Goal: Transaction & Acquisition: Purchase product/service

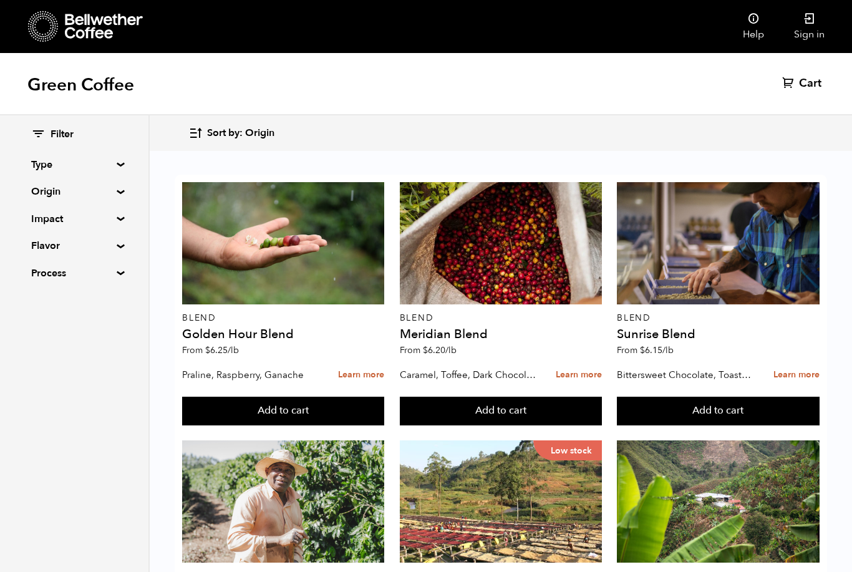
click at [815, 26] on link "Sign in" at bounding box center [809, 26] width 60 height 53
click at [77, 195] on summary "Origin" at bounding box center [74, 191] width 86 height 15
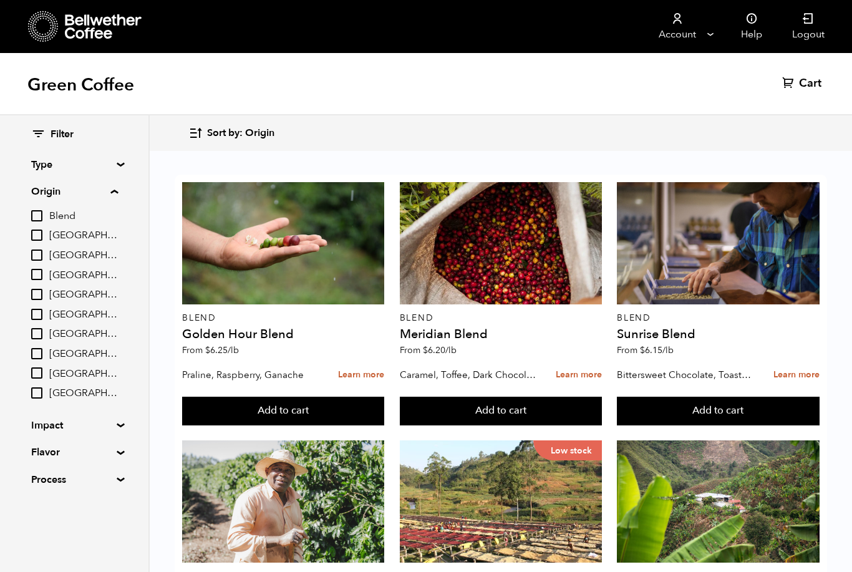
click at [87, 423] on summary "Impact" at bounding box center [74, 425] width 86 height 15
click at [99, 197] on summary "Origin" at bounding box center [74, 191] width 87 height 15
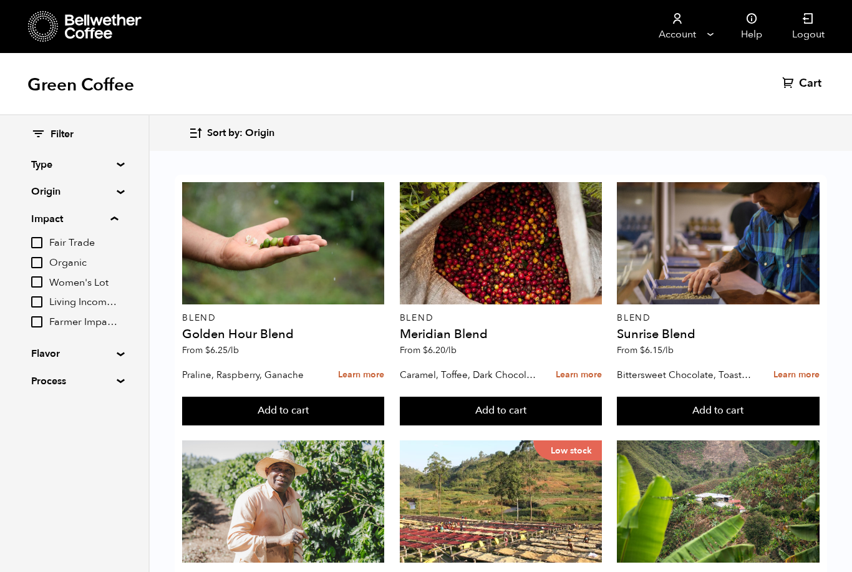
click at [110, 164] on summary "Type" at bounding box center [74, 164] width 86 height 15
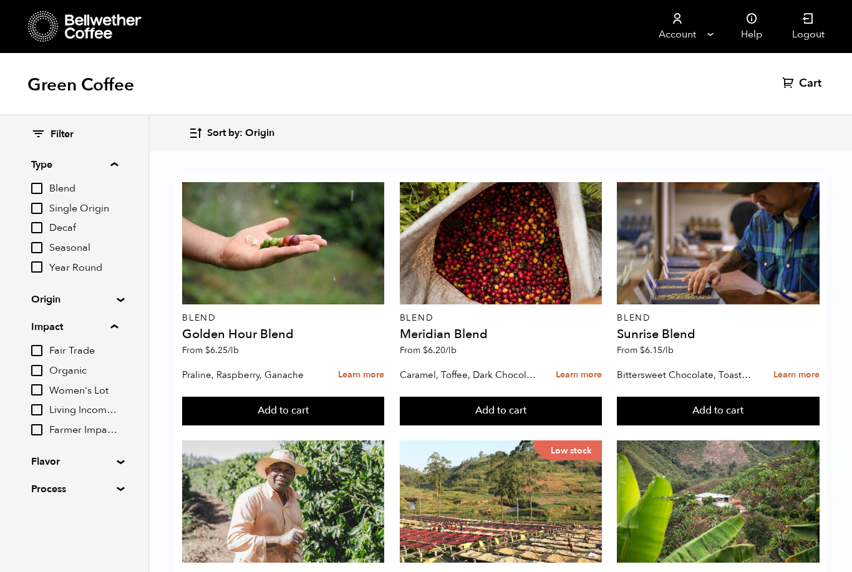
click at [108, 213] on span "Single Origin" at bounding box center [83, 209] width 69 height 14
click at [0, 0] on input "Single Origin" at bounding box center [0, 0] width 0 height 0
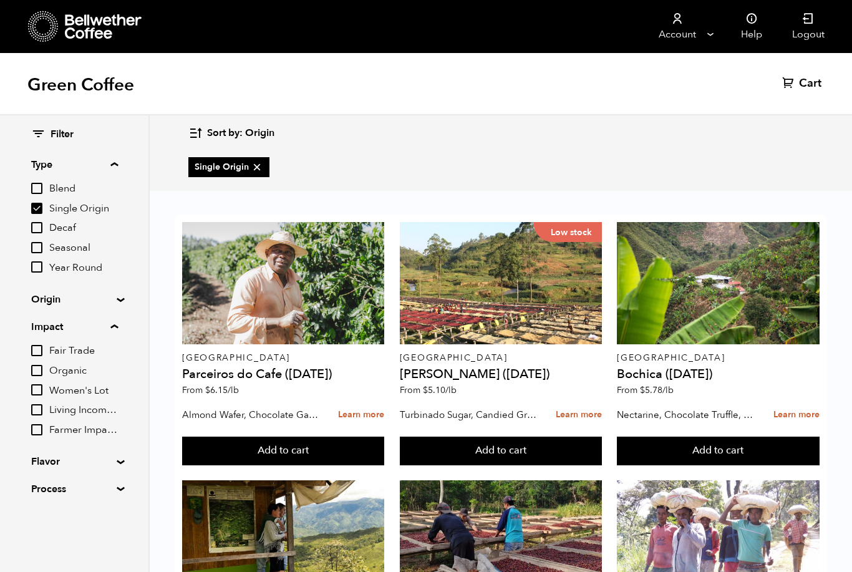
click at [42, 213] on input "Single Origin" at bounding box center [36, 208] width 11 height 11
checkbox input "false"
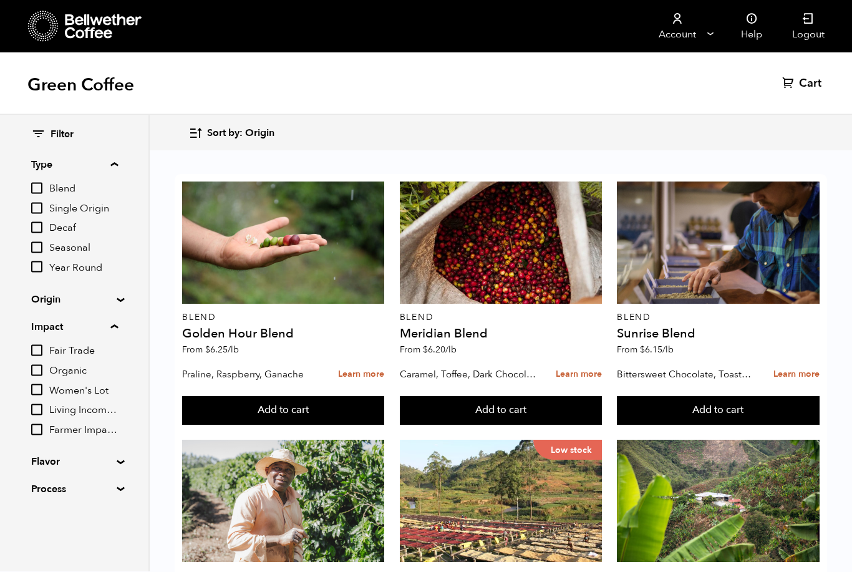
click at [53, 481] on summary "Process" at bounding box center [74, 488] width 86 height 15
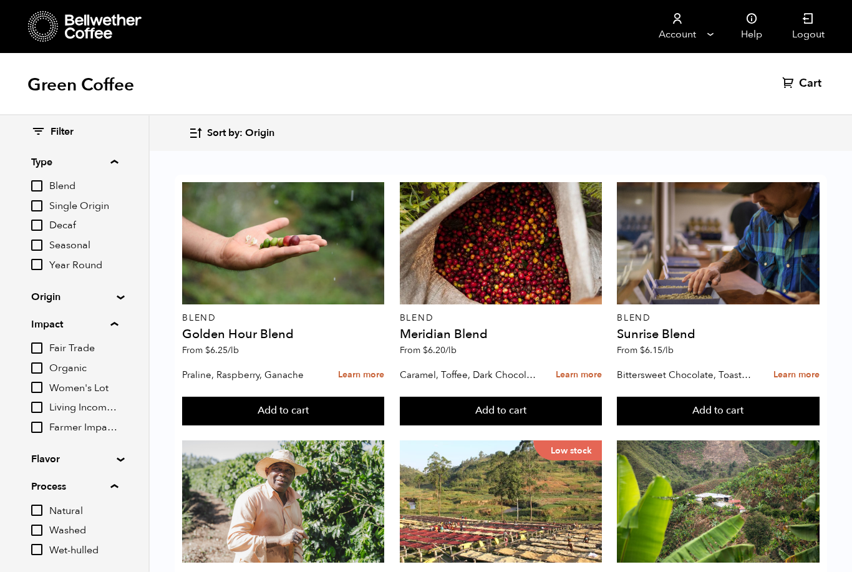
scroll to position [2, 0]
click at [39, 505] on input "Natural" at bounding box center [36, 510] width 11 height 11
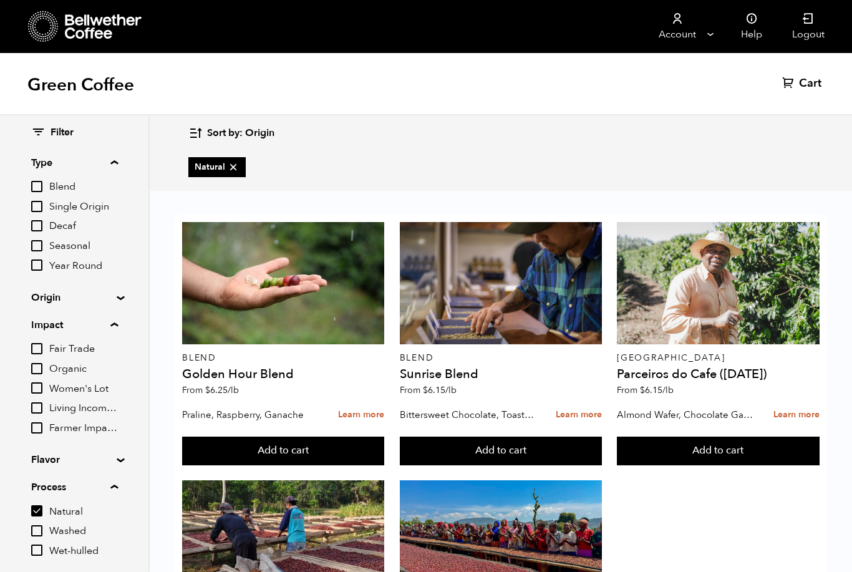
scroll to position [150, 0]
click at [42, 505] on input "Natural" at bounding box center [36, 510] width 11 height 11
checkbox input "false"
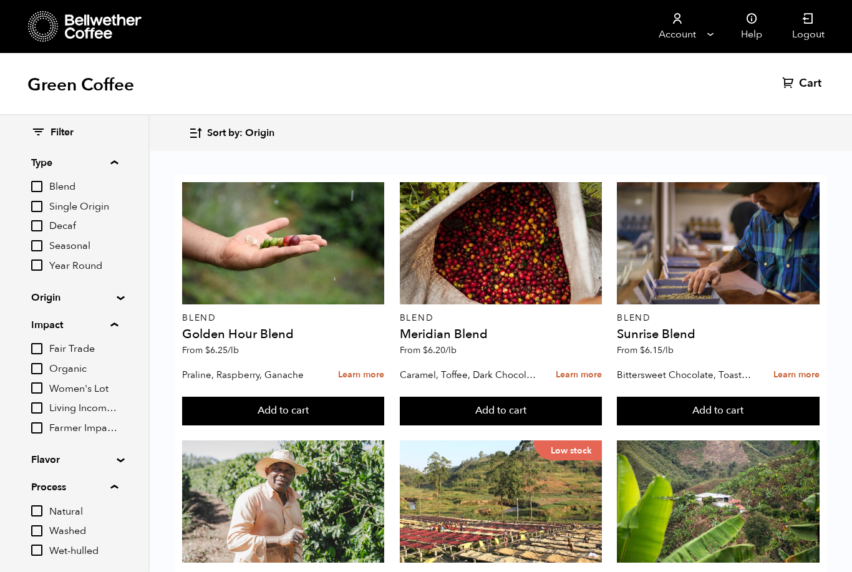
click at [39, 547] on input "Wet-hulled" at bounding box center [36, 549] width 11 height 11
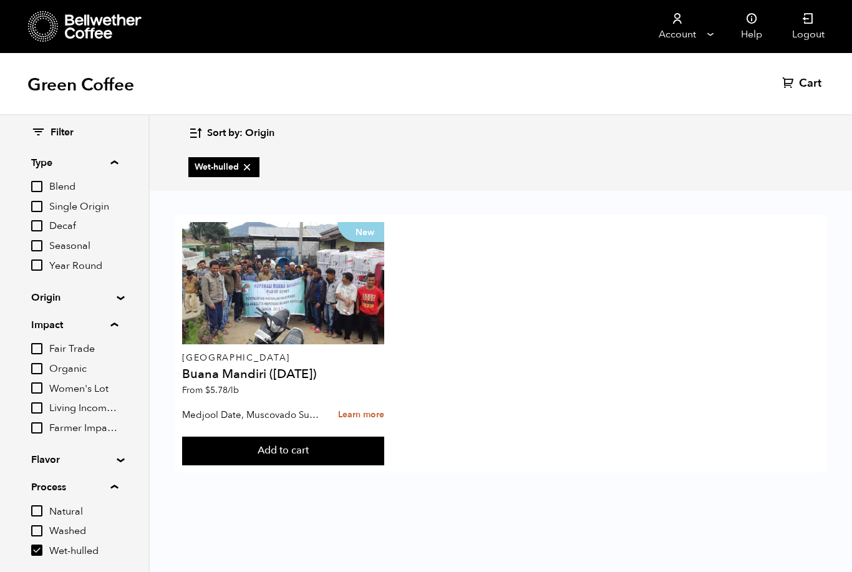
click at [34, 544] on input "Wet-hulled" at bounding box center [36, 549] width 11 height 11
checkbox input "true"
click at [42, 525] on input "Washed" at bounding box center [36, 530] width 11 height 11
checkbox input "true"
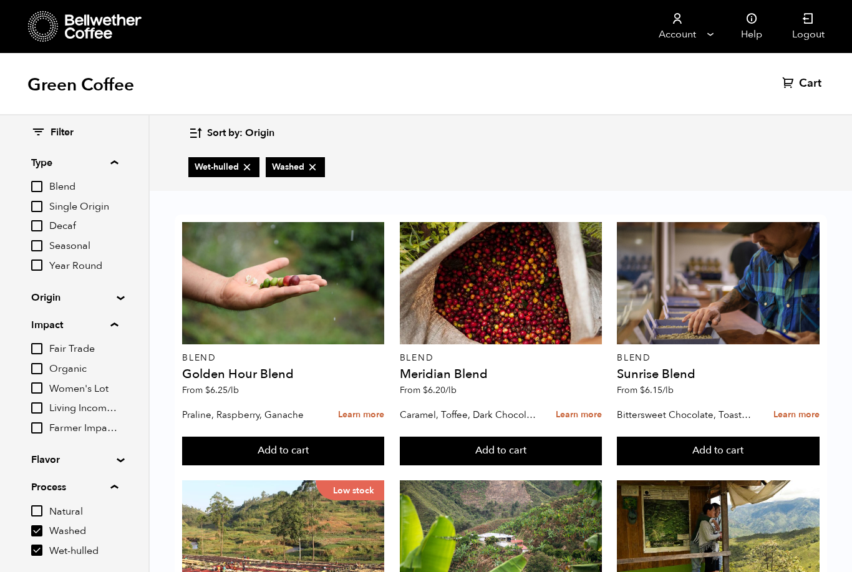
scroll to position [462, 0]
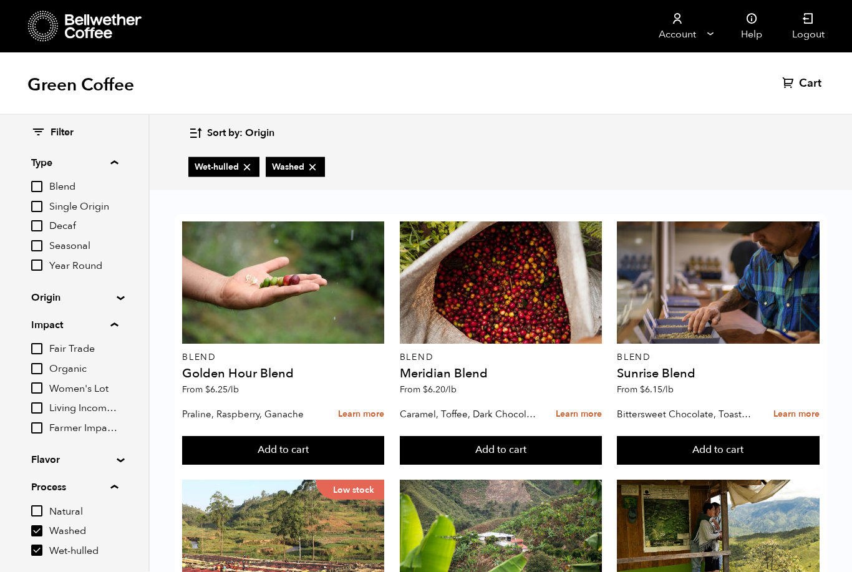
click at [31, 548] on input "Wet-hulled" at bounding box center [36, 549] width 11 height 11
checkbox input "false"
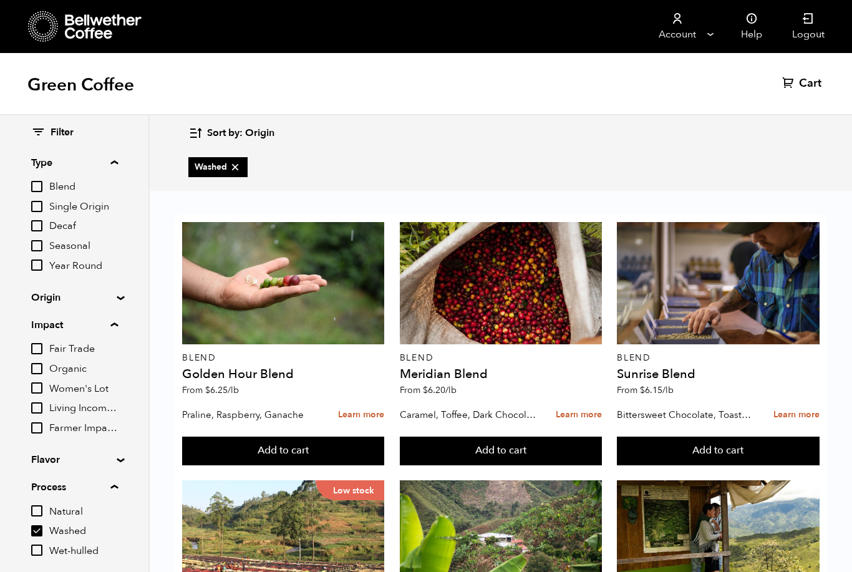
scroll to position [0, 0]
